Goal: Find specific page/section

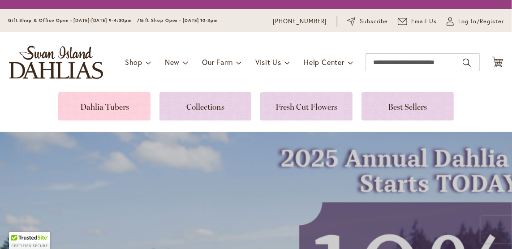
click at [123, 103] on link at bounding box center [104, 106] width 92 height 28
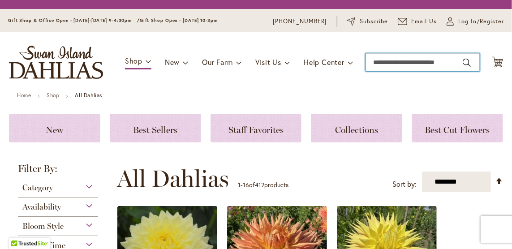
click at [370, 63] on input "Search" at bounding box center [422, 62] width 114 height 18
type input "**********"
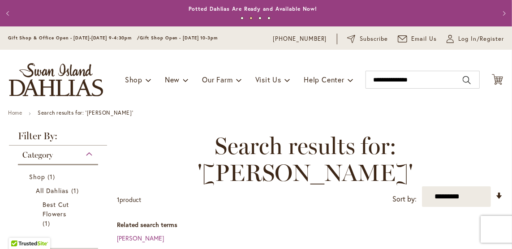
click at [13, 13] on button "Previous" at bounding box center [9, 13] width 18 height 18
click at [9, 13] on button "Previous" at bounding box center [9, 13] width 18 height 18
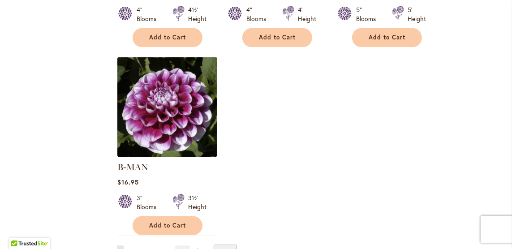
scroll to position [1343, 0]
